Goal: Task Accomplishment & Management: Use online tool/utility

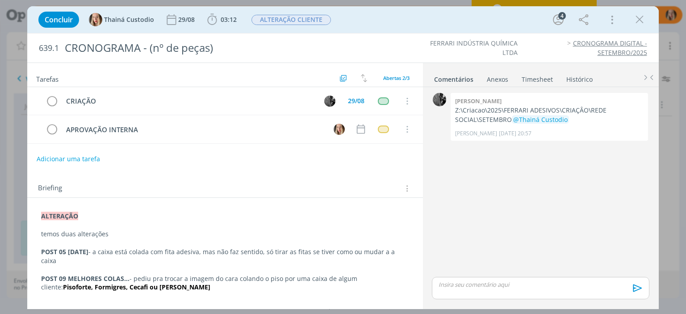
click at [642, 22] on icon "dialog" at bounding box center [639, 19] width 13 height 13
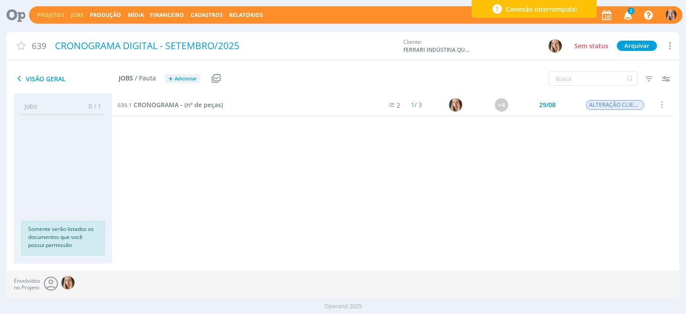
click at [77, 14] on link "Jobs" at bounding box center [77, 15] width 13 height 8
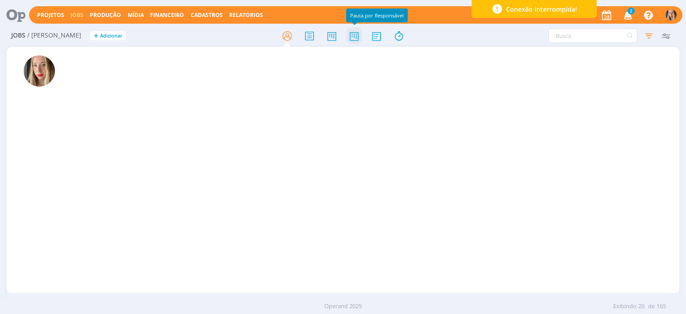
click at [354, 39] on icon at bounding box center [354, 35] width 16 height 17
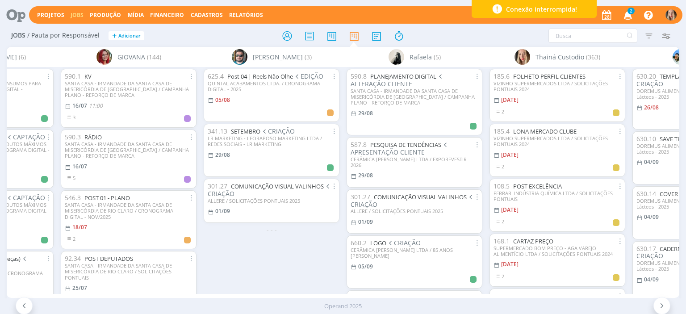
scroll to position [61, 0]
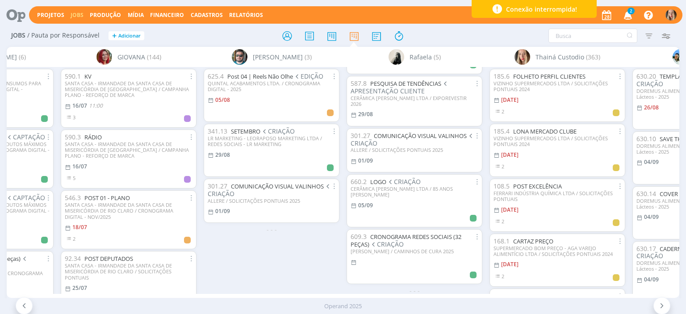
drag, startPoint x: 46, startPoint y: 12, endPoint x: 540, endPoint y: 31, distance: 494.6
click at [46, 12] on link "Projetos" at bounding box center [50, 15] width 27 height 8
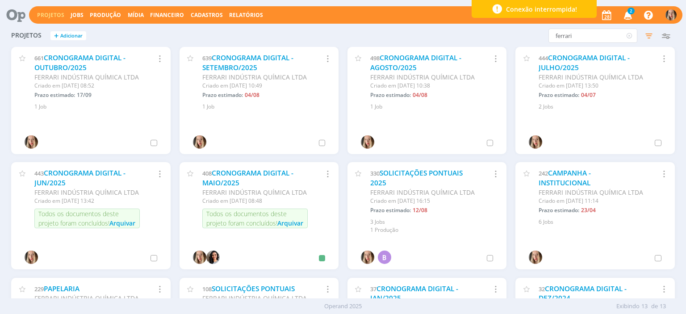
click at [571, 33] on input "ferrari" at bounding box center [593, 36] width 89 height 14
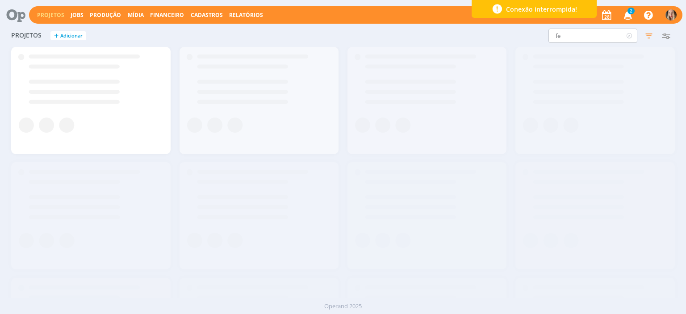
type input "f"
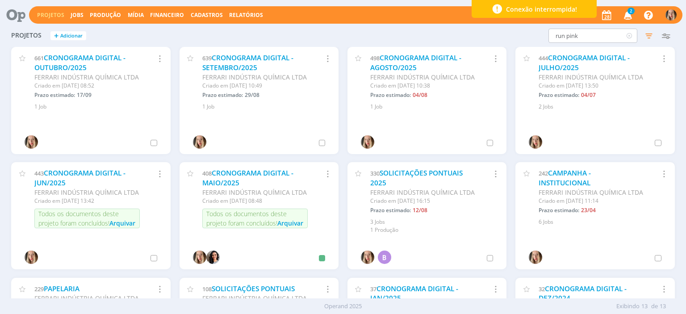
type input "run pink"
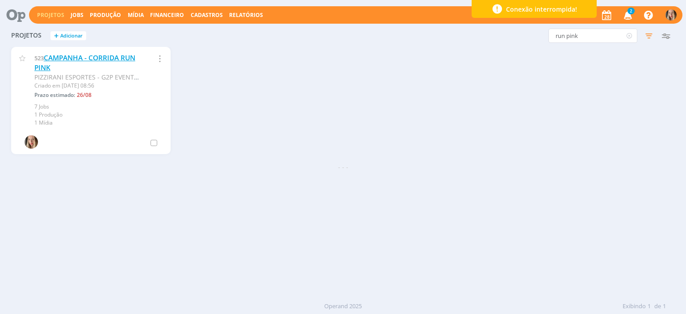
click at [86, 56] on link "CAMPANHA - CORRIDA RUN PINK" at bounding box center [84, 62] width 101 height 19
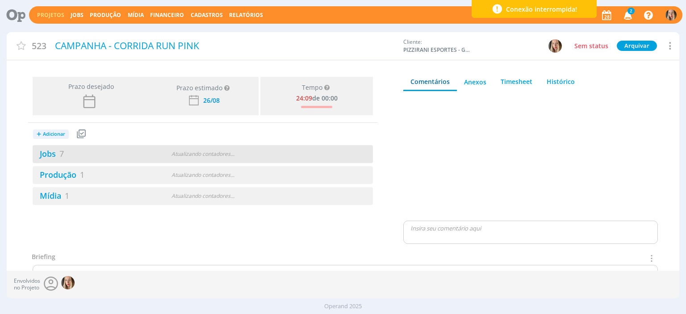
drag, startPoint x: 58, startPoint y: 152, endPoint x: 84, endPoint y: 157, distance: 26.8
click at [58, 152] on link "Jobs 7" at bounding box center [48, 153] width 31 height 11
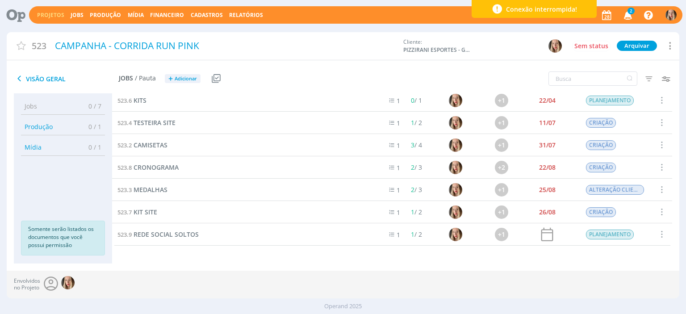
scroll to position [4, 0]
click at [171, 168] on span "CRONOGRAMA" at bounding box center [156, 168] width 45 height 8
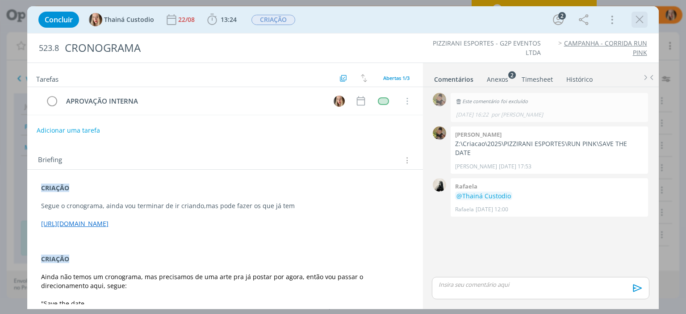
click at [640, 25] on icon "dialog" at bounding box center [639, 19] width 13 height 13
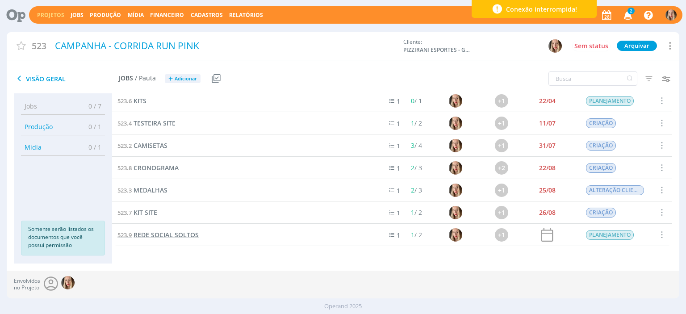
click at [183, 235] on span "REDE SOCIAL SOLTOS" at bounding box center [166, 235] width 65 height 8
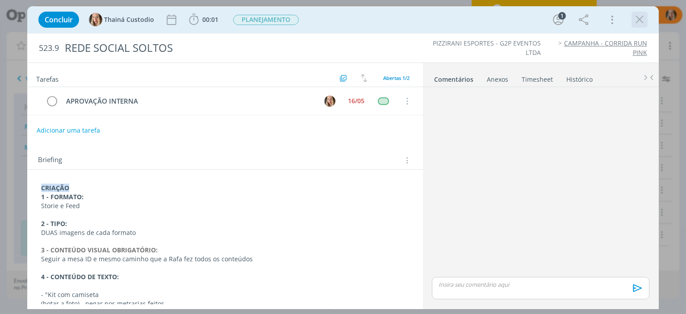
click at [641, 17] on icon "dialog" at bounding box center [639, 19] width 13 height 13
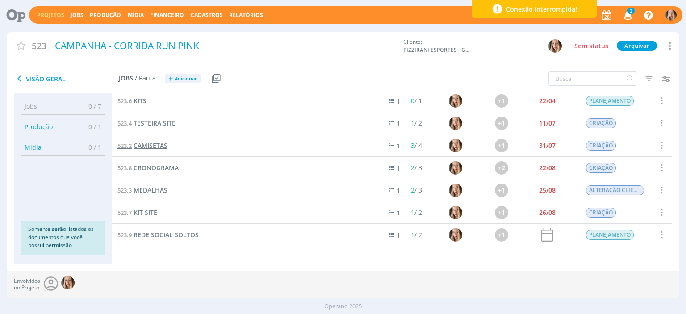
click at [155, 144] on span "CAMISETAS" at bounding box center [151, 145] width 34 height 8
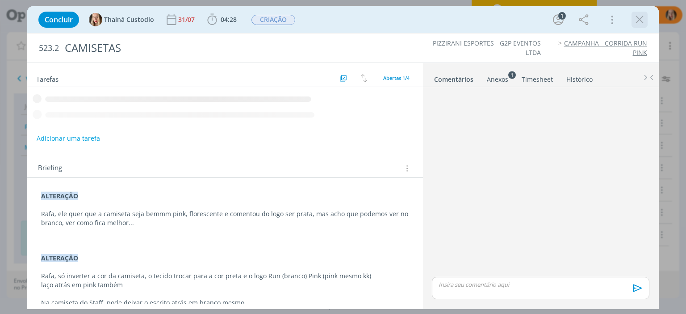
click at [642, 19] on icon "dialog" at bounding box center [639, 19] width 13 height 13
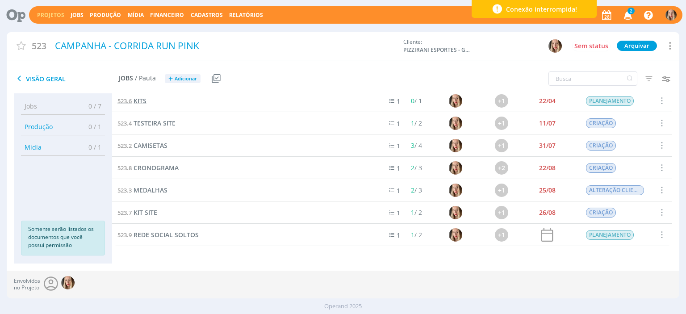
click at [139, 98] on span "KITS" at bounding box center [140, 101] width 13 height 8
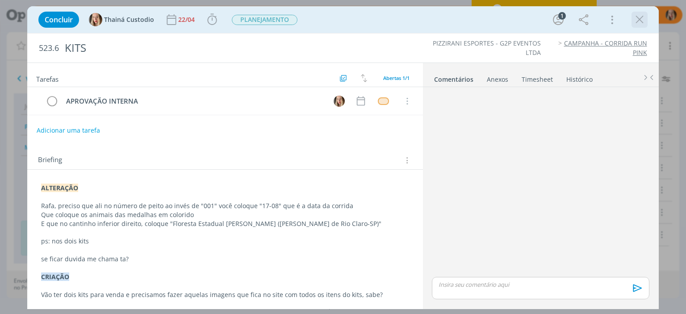
click at [639, 14] on icon "dialog" at bounding box center [639, 19] width 13 height 13
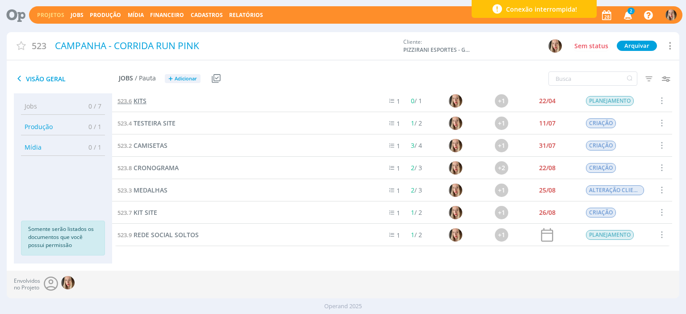
click at [140, 98] on span "KITS" at bounding box center [140, 101] width 13 height 8
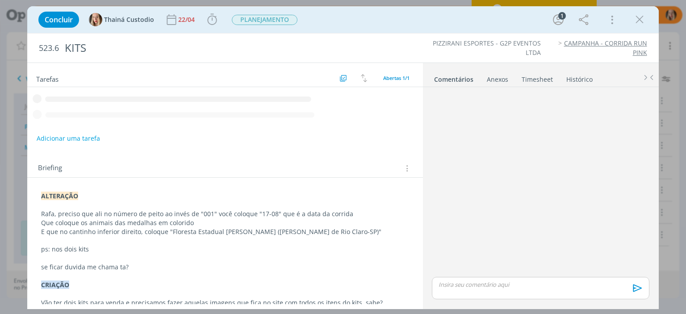
click at [642, 21] on icon "dialog" at bounding box center [639, 19] width 13 height 13
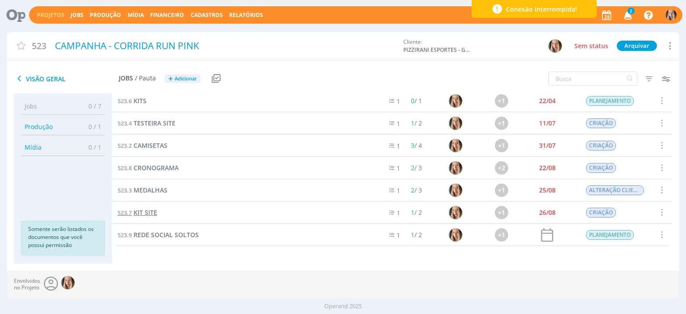
click at [140, 214] on span "KIT SITE" at bounding box center [146, 212] width 24 height 8
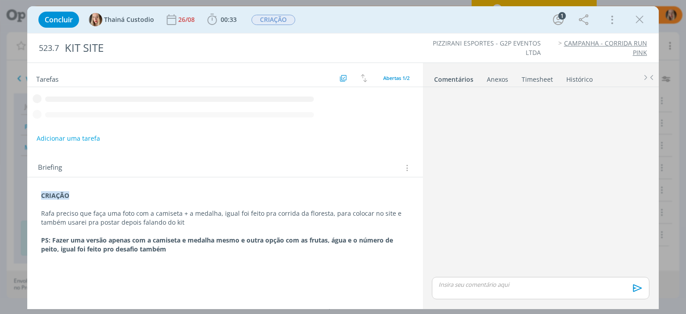
click at [39, 194] on div "CRIAÇÃO Rafa preciso que faça uma foto com a camiseta + a medalha, igual foi fe…" at bounding box center [224, 222] width 381 height 68
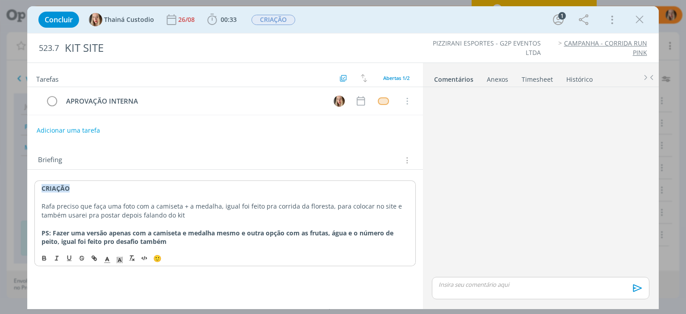
click at [39, 194] on div "CRIAÇÃO Rafa preciso que faça uma foto com a camiseta + a medalha, igual foi fe…" at bounding box center [224, 215] width 381 height 69
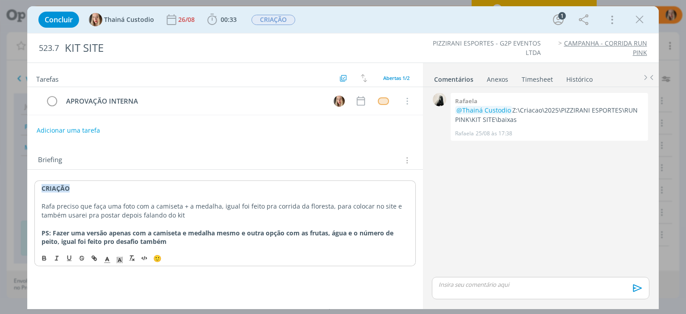
click at [42, 188] on p "CRIAÇÃO" at bounding box center [225, 188] width 367 height 9
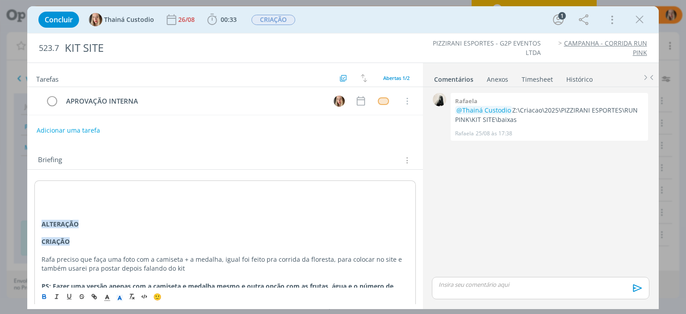
click at [40, 222] on div "ALTERAÇÃO ﻿ CRIAÇÃO Rafa preciso que faça uma foto com a camiseta + a medalha, …" at bounding box center [224, 242] width 381 height 122
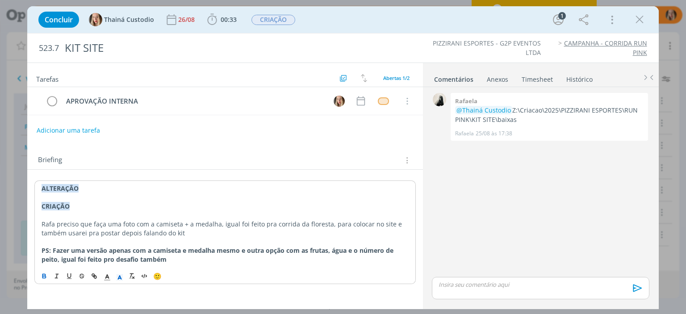
click at [92, 190] on p "ALTERAÇÃO" at bounding box center [225, 188] width 367 height 9
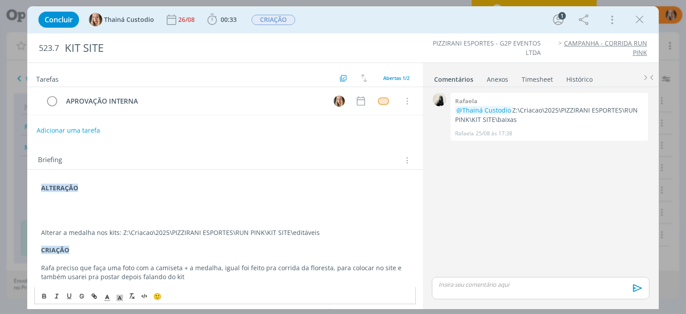
click at [41, 234] on div "ALTERAÇÃO Alterar a medalha nos kits: Z:\Criacao\2025\PIZZIRANI ESPORTES\RUN PI…" at bounding box center [224, 246] width 381 height 130
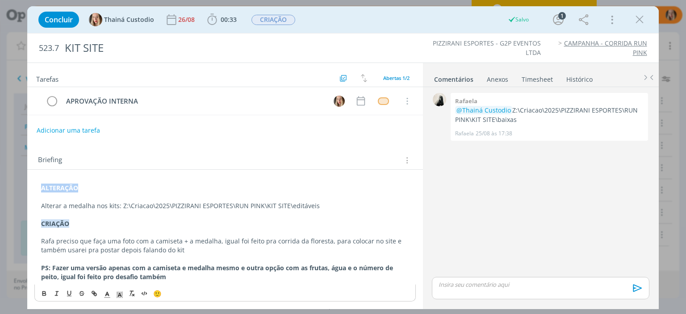
drag, startPoint x: 85, startPoint y: 186, endPoint x: 25, endPoint y: 175, distance: 60.9
click at [25, 175] on div "Concluir Thainá Custodio [DATE] 00:33 Iniciar Apontar Data * [DATE] Horas * 00:…" at bounding box center [343, 157] width 686 height 314
click at [120, 294] on icon "dialog" at bounding box center [120, 295] width 8 height 8
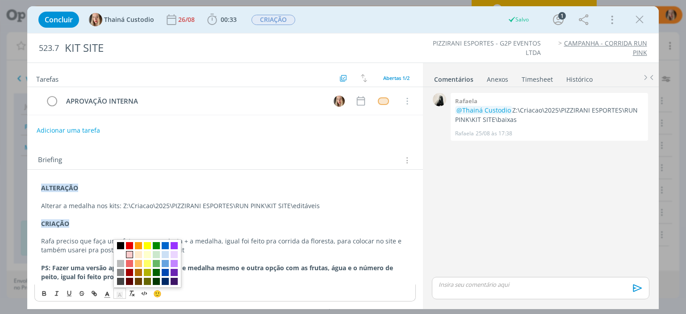
click at [129, 254] on span "dialog" at bounding box center [129, 254] width 7 height 7
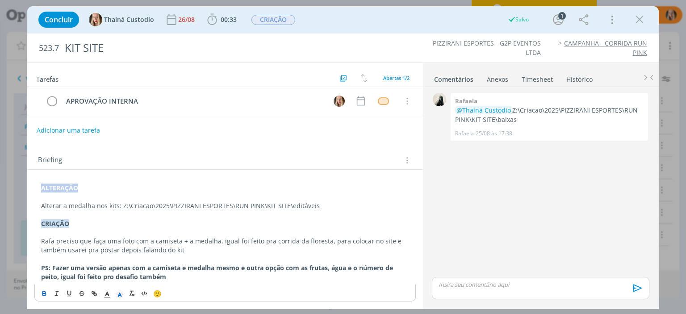
click at [110, 202] on p "Alterar a medalha nos kits: Z:\Criacao\2025\PIZZIRANI ESPORTES\RUN PINK\KIT SIT…" at bounding box center [225, 206] width 368 height 9
click at [80, 130] on button "Adicionar uma tarefa" at bounding box center [67, 129] width 63 height 15
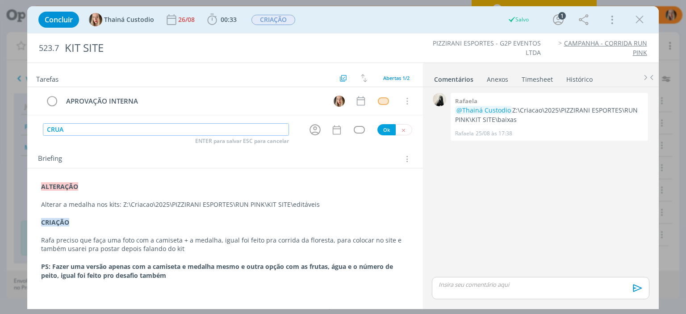
click at [139, 130] on input "CRUA" at bounding box center [166, 129] width 246 height 13
click at [318, 130] on icon "dialog" at bounding box center [315, 130] width 14 height 14
type input "CRIAÇÃO"
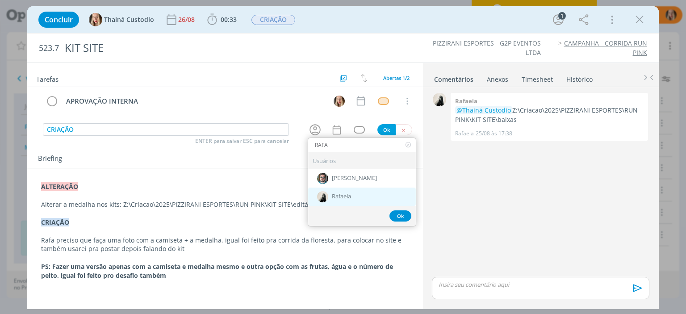
type input "RAFA"
click at [352, 202] on div "Rafaela" at bounding box center [362, 197] width 108 height 18
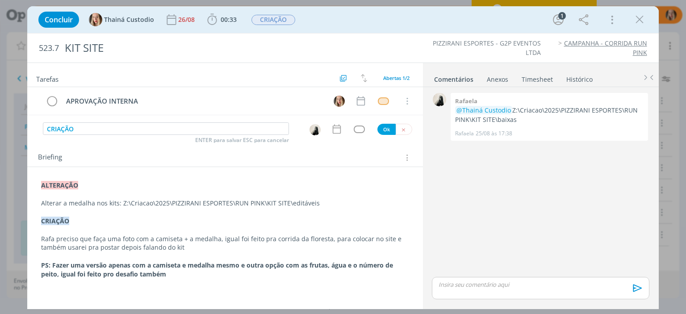
click at [362, 132] on div "dialog" at bounding box center [359, 130] width 11 height 8
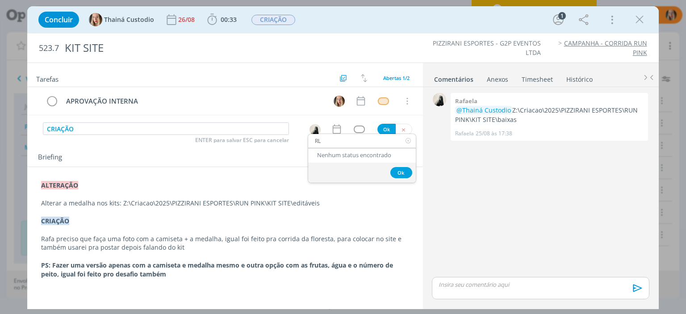
type input "R"
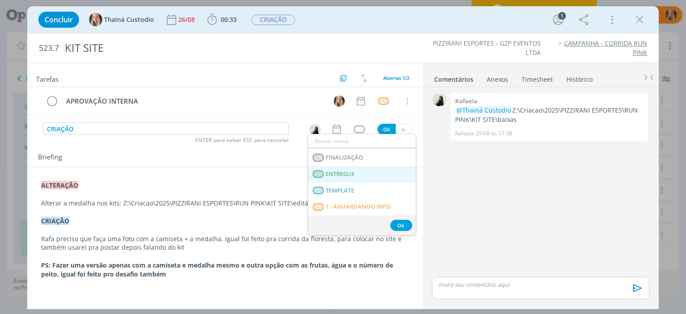
scroll to position [228, 0]
click at [362, 176] on span "T - LIBERADO" at bounding box center [344, 174] width 36 height 7
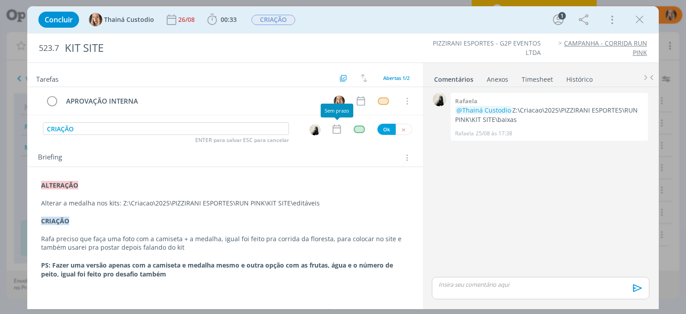
click at [336, 127] on icon "dialog" at bounding box center [336, 129] width 8 height 9
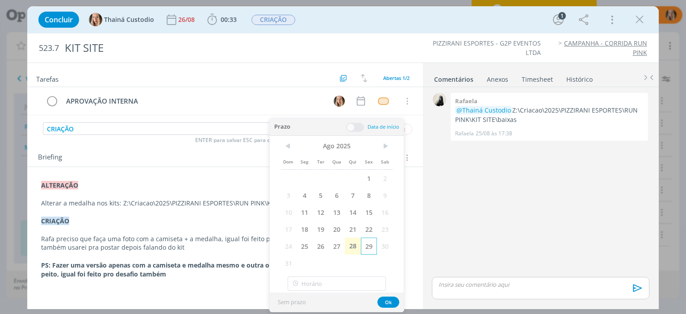
click at [363, 247] on span "29" at bounding box center [369, 246] width 16 height 17
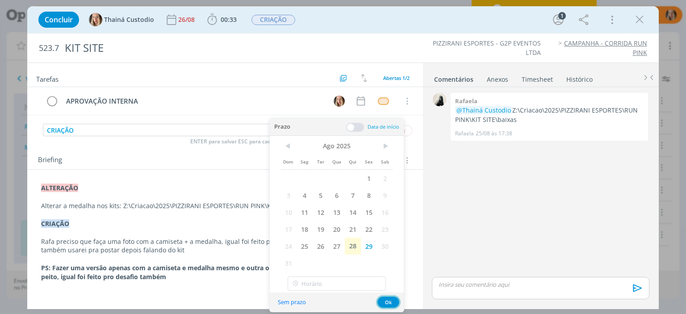
click at [390, 301] on button "Ok" at bounding box center [389, 302] width 22 height 11
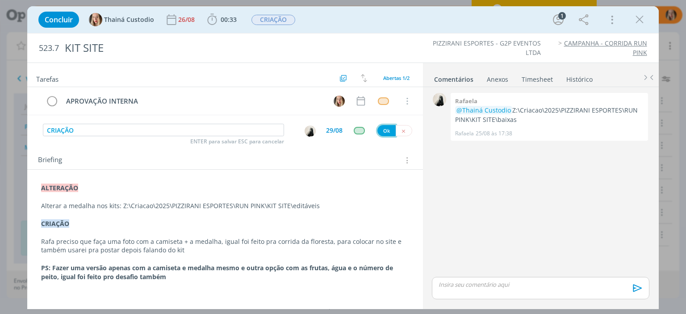
click at [382, 132] on button "Ok" at bounding box center [387, 130] width 18 height 11
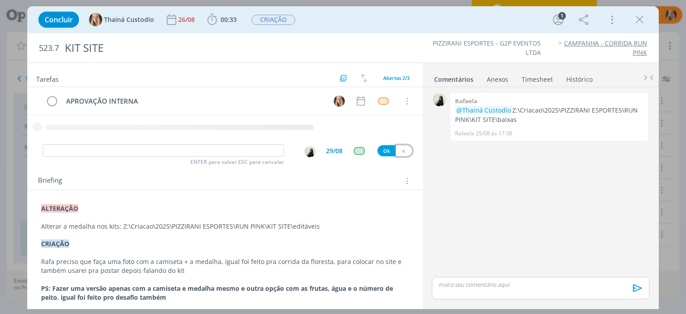
click at [404, 146] on button "dialog" at bounding box center [404, 150] width 17 height 11
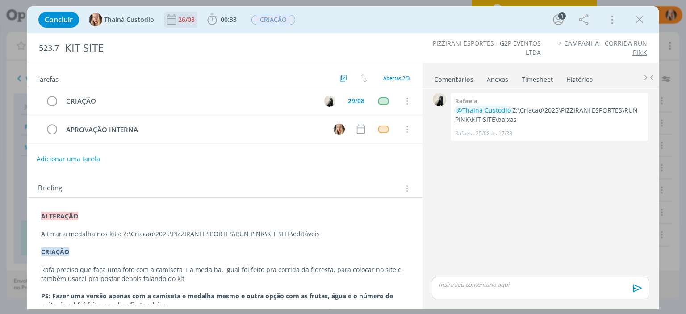
click at [172, 22] on icon "dialog" at bounding box center [171, 19] width 13 height 13
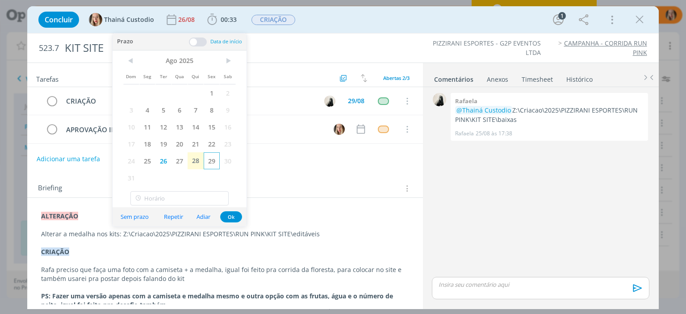
click at [205, 161] on span "29" at bounding box center [212, 160] width 16 height 17
click at [236, 215] on button "Ok" at bounding box center [231, 216] width 22 height 11
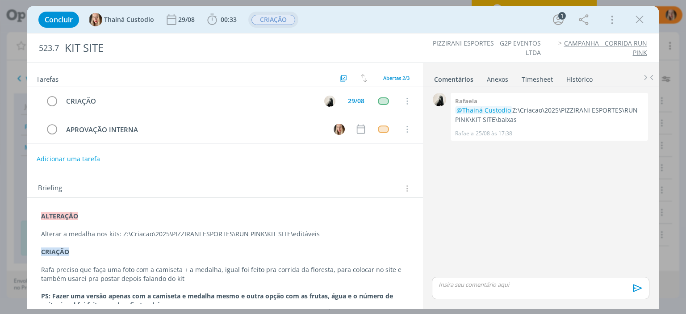
click at [261, 23] on span "CRIAÇÃO" at bounding box center [274, 20] width 44 height 10
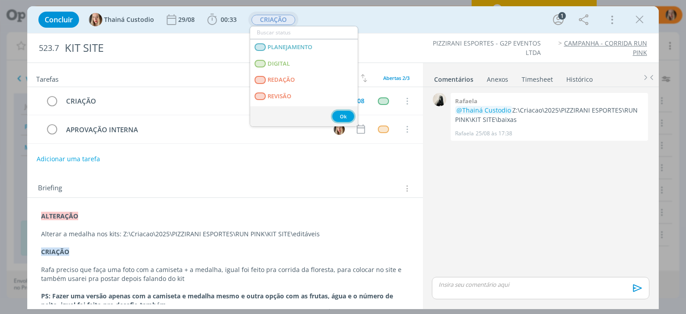
click at [342, 118] on button "Ok" at bounding box center [343, 116] width 22 height 11
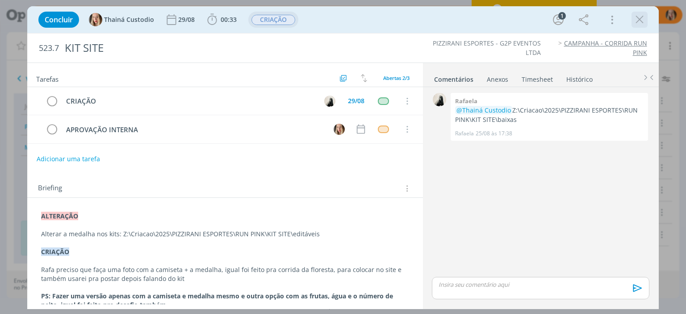
click at [640, 17] on icon "dialog" at bounding box center [639, 19] width 13 height 13
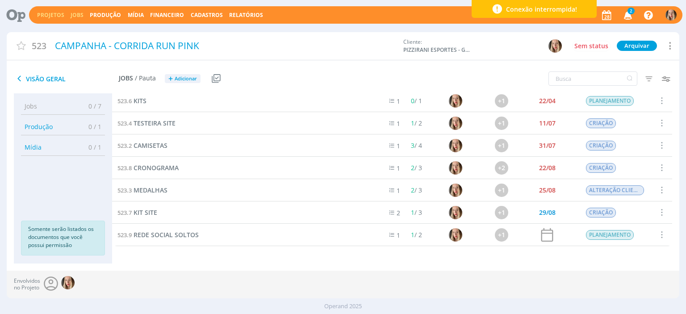
click at [73, 17] on link "Jobs" at bounding box center [77, 15] width 13 height 8
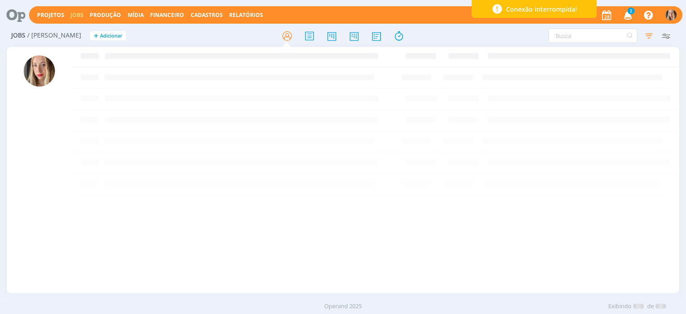
click at [345, 37] on div at bounding box center [343, 36] width 224 height 16
click at [349, 38] on icon at bounding box center [354, 35] width 16 height 17
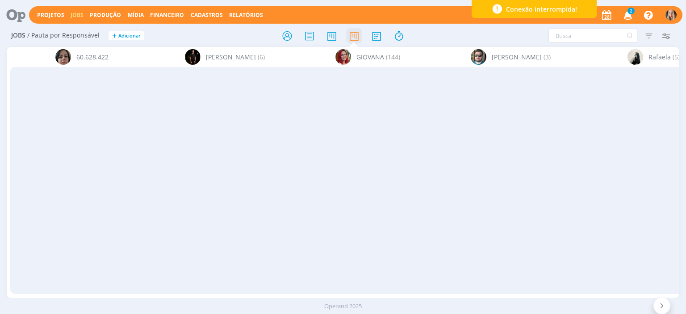
click at [349, 38] on icon at bounding box center [354, 35] width 16 height 17
click at [352, 39] on icon at bounding box center [354, 35] width 16 height 17
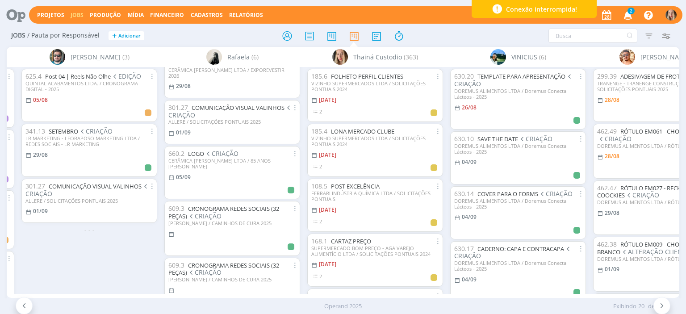
scroll to position [118, 0]
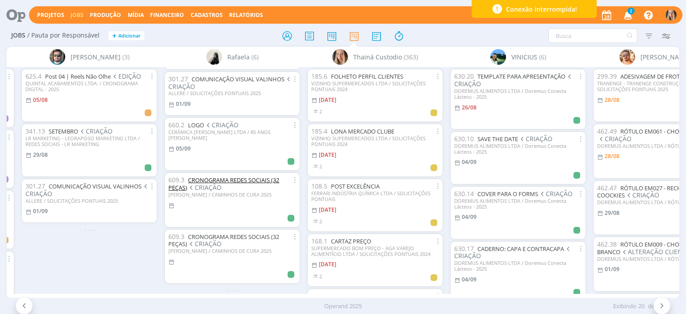
click at [245, 176] on link "CRONOGRAMA REDES SOCIAIS (32 PEÇAS)" at bounding box center [223, 184] width 111 height 16
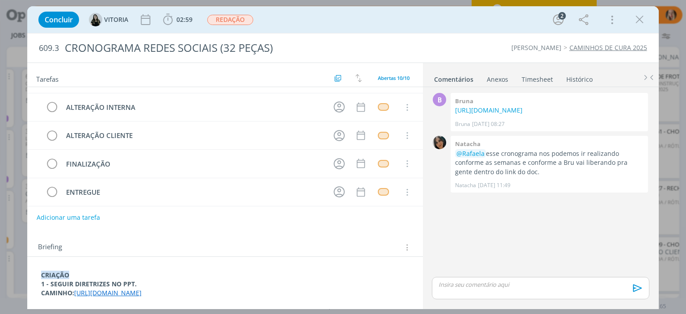
scroll to position [89, 0]
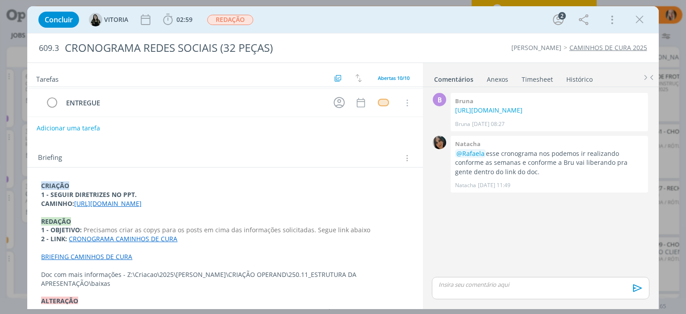
drag, startPoint x: 75, startPoint y: 202, endPoint x: 427, endPoint y: 192, distance: 352.3
click at [427, 192] on div "Tarefas Usar Job de template Criar template a partir deste job Visualizar Templ…" at bounding box center [342, 186] width 631 height 247
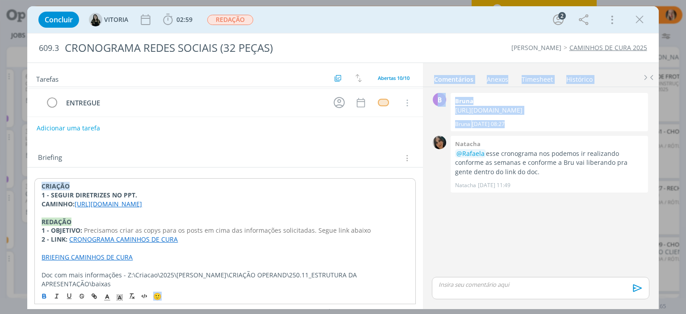
drag, startPoint x: 422, startPoint y: 197, endPoint x: 374, endPoint y: 207, distance: 49.3
click at [374, 207] on div "Tarefas Usar Job de template Criar template a partir deste job Visualizar Templ…" at bounding box center [342, 186] width 631 height 247
click at [142, 207] on link "[URL][DOMAIN_NAME]" at bounding box center [108, 204] width 67 height 8
click at [389, 202] on p "CAMINHO: [URL][DOMAIN_NAME]" at bounding box center [225, 204] width 367 height 9
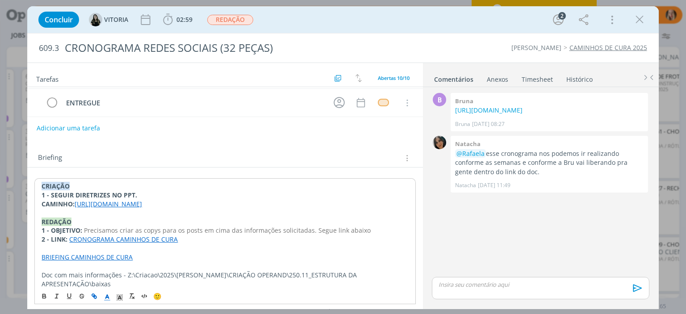
click at [385, 210] on p "dialog" at bounding box center [225, 213] width 367 height 9
drag, startPoint x: 76, startPoint y: 202, endPoint x: 384, endPoint y: 200, distance: 308.8
click at [384, 200] on p "CAMINHO: [URL][DOMAIN_NAME]" at bounding box center [225, 204] width 367 height 9
copy link "[URL][DOMAIN_NAME]"
click at [643, 21] on icon "dialog" at bounding box center [639, 19] width 13 height 13
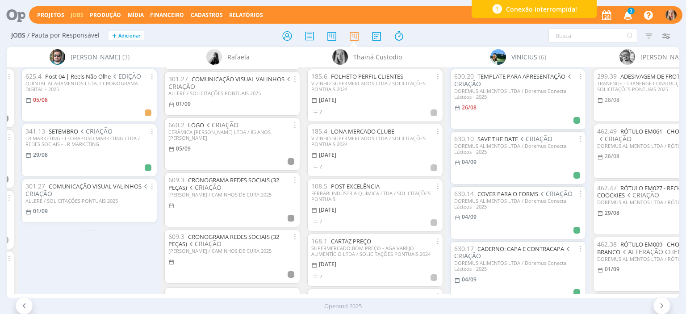
click at [631, 14] on span "3" at bounding box center [631, 11] width 7 height 7
click at [629, 14] on icon "button" at bounding box center [629, 14] width 16 height 15
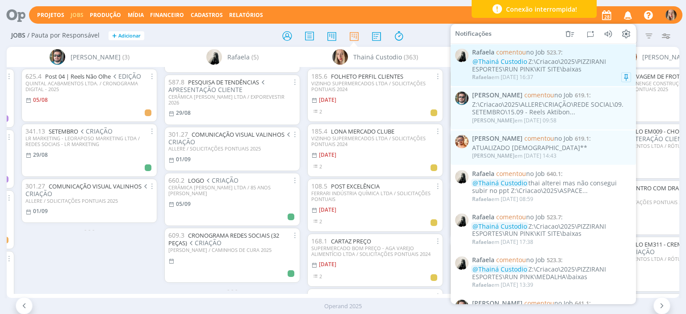
scroll to position [61, 0]
click at [551, 75] on div "[PERSON_NAME] em [DATE] 16:37" at bounding box center [551, 77] width 159 height 9
